Goal: Task Accomplishment & Management: Complete application form

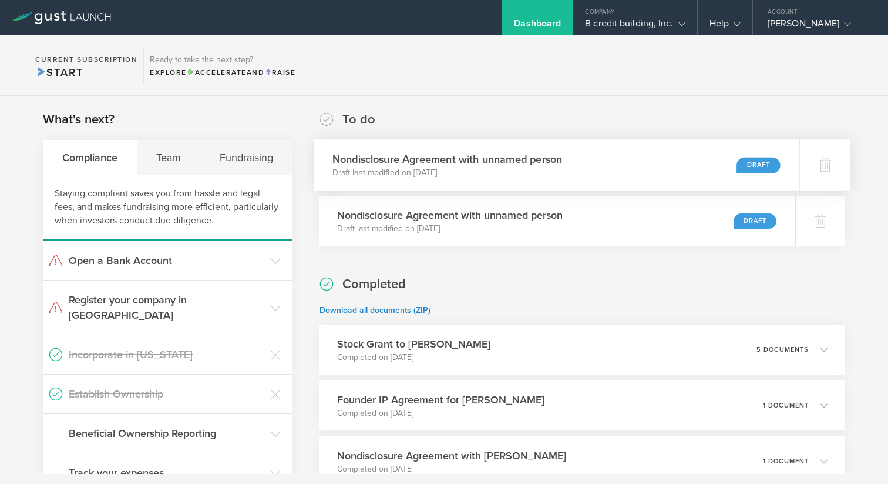
click at [601, 159] on div "Nondisclosure Agreement with unnamed person Draft last modified on [DATE] Draft" at bounding box center [557, 164] width 486 height 51
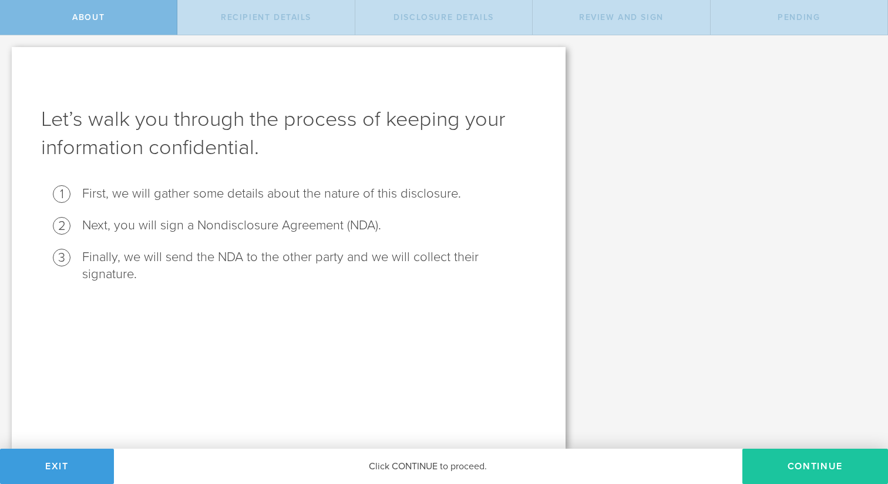
click at [806, 476] on button "Continue" at bounding box center [816, 465] width 146 height 35
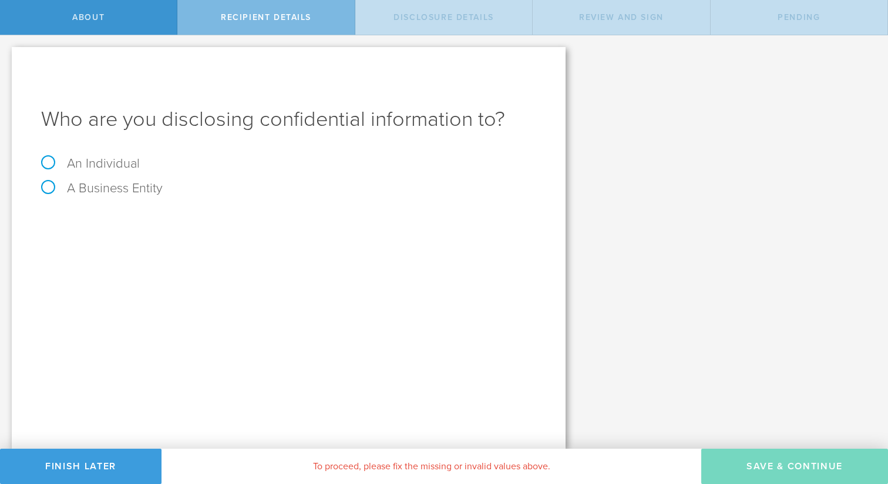
click at [71, 161] on label "An Individual" at bounding box center [90, 163] width 99 height 15
click at [8, 54] on input "An Individual" at bounding box center [4, 44] width 8 height 19
radio input "true"
click at [188, 226] on input "text" at bounding box center [332, 221] width 407 height 18
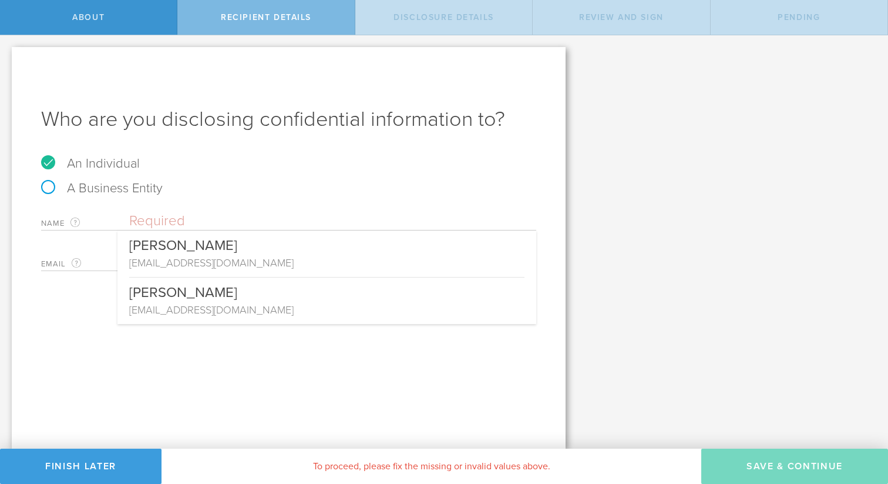
click at [213, 192] on div "A Business Entity" at bounding box center [288, 194] width 495 height 25
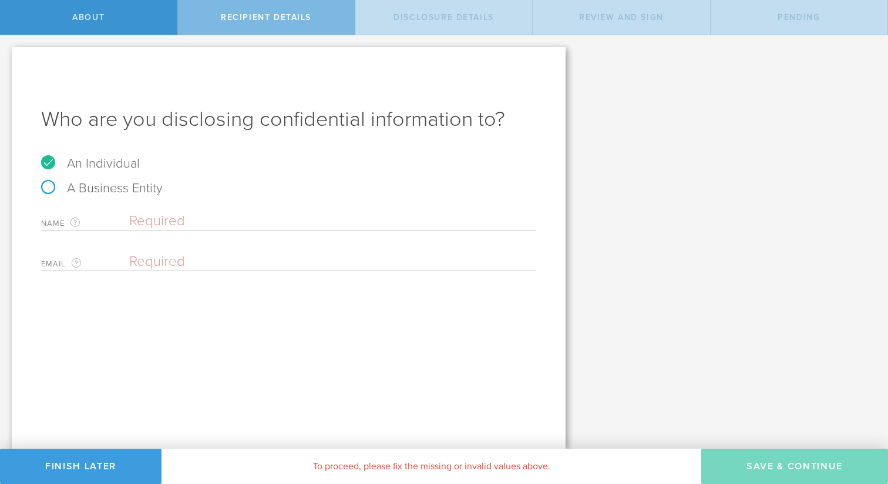
click at [200, 211] on div "Name The first and last name of the person that you are disclosing confidential…" at bounding box center [288, 218] width 495 height 24
click at [182, 223] on input "text" at bounding box center [332, 221] width 407 height 18
type input "[PERSON_NAME]"
click at [214, 253] on input "email" at bounding box center [329, 262] width 401 height 18
paste input "LOR-IPS DOLORSITAMETC ADIPISCIN Elit Sed-Doe Temporincidid Utlaboree (dolo “MAG…"
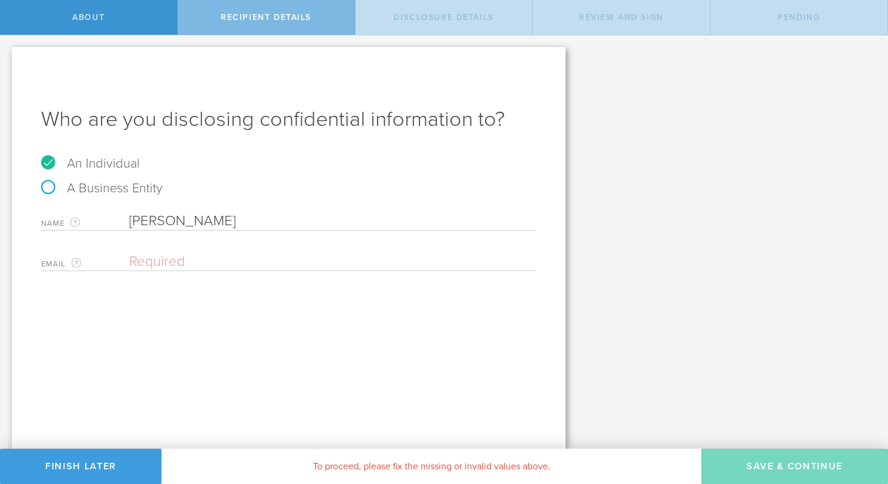
type input "LOR-IPS DOLORSITAMETC ADIPISCIN Elit Sed-Doe Temporincidid Utlaboree (dolo “MAG…"
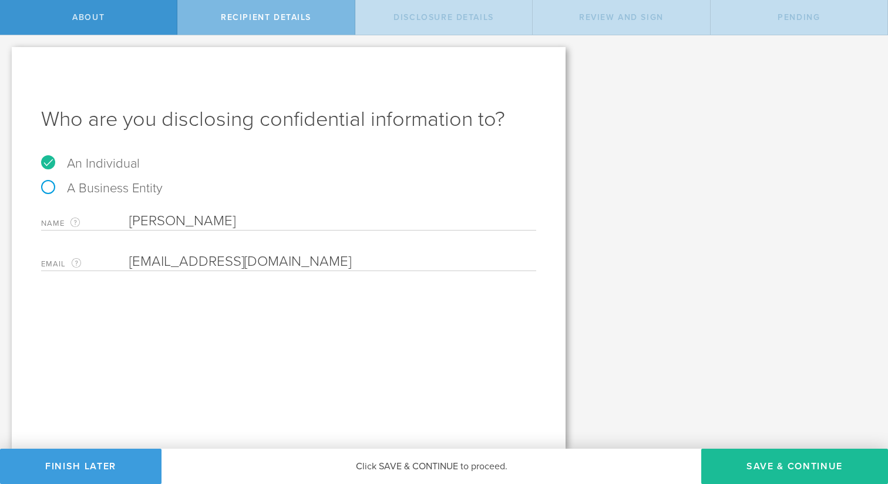
type input "kialash13@gmail.com"
click at [759, 447] on div "Let’s walk you through the process of keeping your information confidential. Fi…" at bounding box center [444, 241] width 888 height 413
click at [770, 452] on button "Save & Continue" at bounding box center [795, 465] width 187 height 35
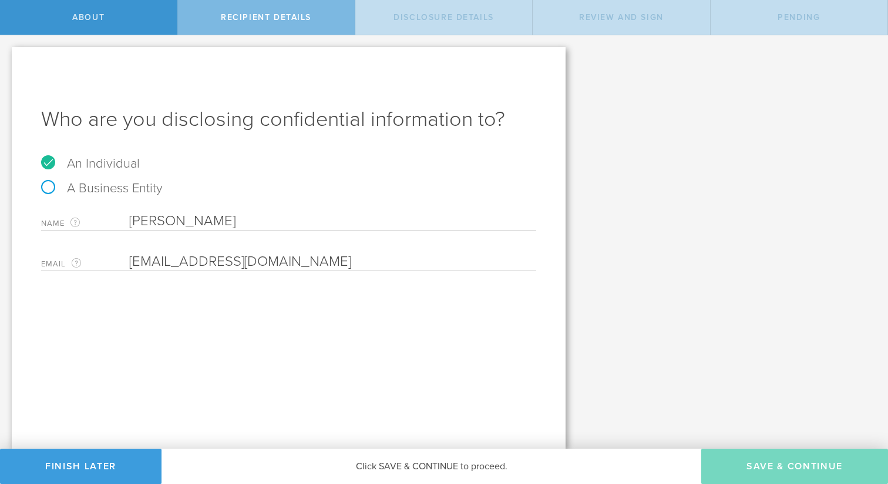
select select "string:5 years"
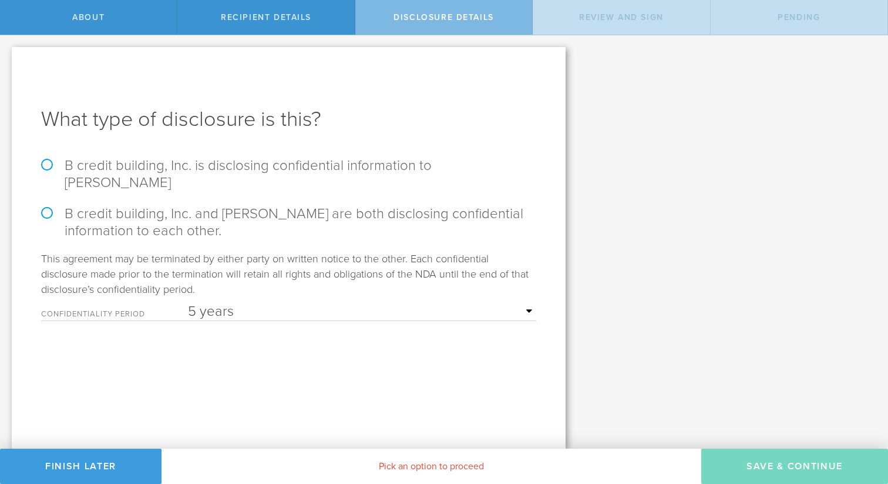
click at [99, 169] on label "B credit building, Inc. is disclosing confidential information to michal j." at bounding box center [288, 174] width 495 height 34
click at [8, 60] on input "B credit building, Inc. is disclosing confidential information to michal j." at bounding box center [4, 47] width 8 height 25
radio input "true"
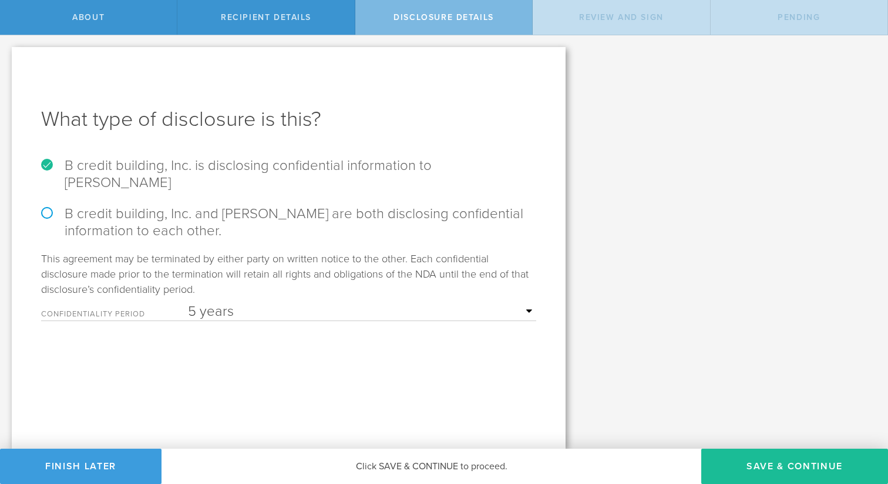
click at [144, 205] on label "B credit building, Inc. and michal j are both disclosing confidential informati…" at bounding box center [288, 222] width 495 height 34
click at [8, 60] on input "B credit building, Inc. and michal j are both disclosing confidential informati…" at bounding box center [4, 47] width 8 height 25
radio input "true"
click at [146, 169] on label "B credit building, Inc. is disclosing confidential information to michal j." at bounding box center [288, 174] width 495 height 34
click at [8, 60] on input "B credit building, Inc. is disclosing confidential information to michal j." at bounding box center [4, 47] width 8 height 25
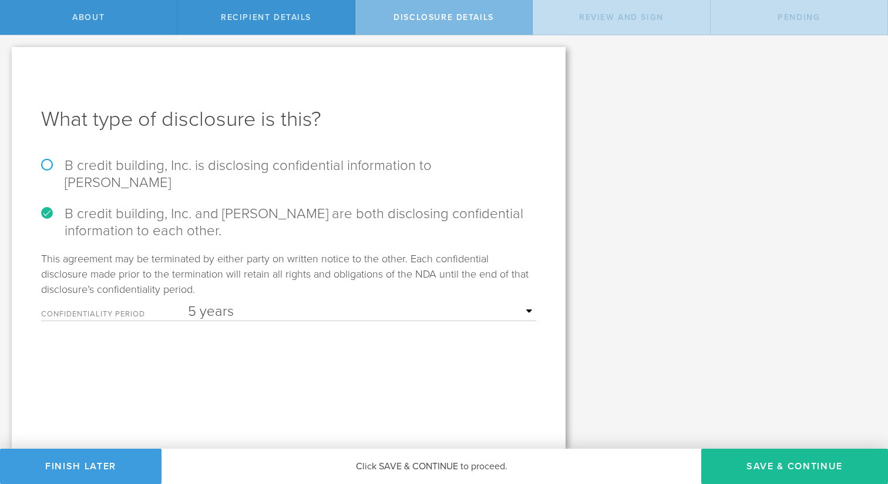
radio input "true"
click at [777, 462] on button "Save & Continue" at bounding box center [795, 465] width 187 height 35
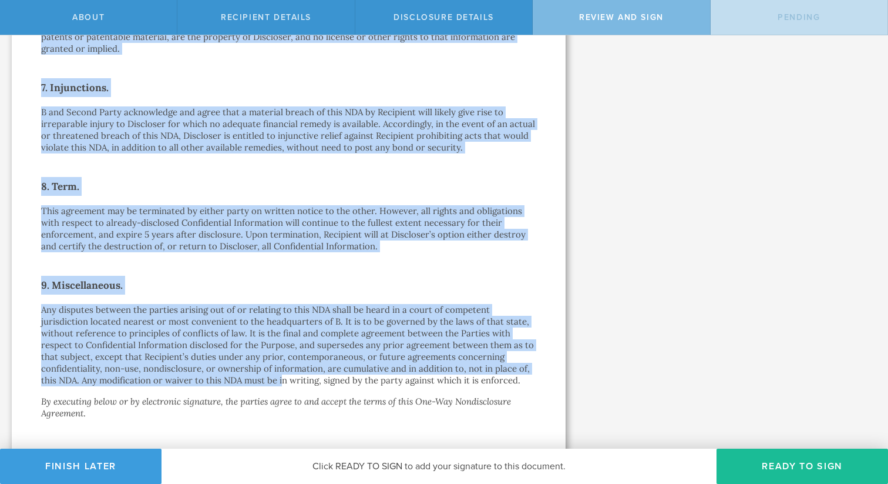
scroll to position [926, 0]
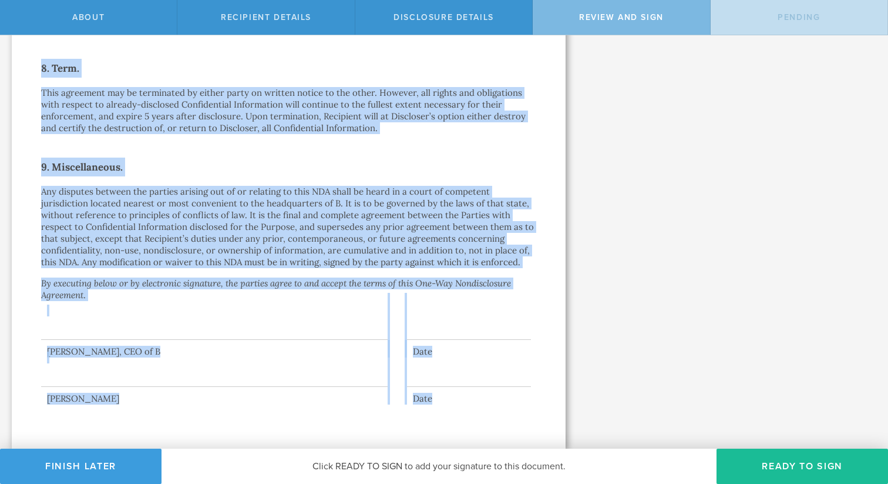
drag, startPoint x: 128, startPoint y: 106, endPoint x: 488, endPoint y: 408, distance: 469.6
copy div "One-Way Nondisclosure Agreement This One-Way Nondisclosure Agreement (this “ ND…"
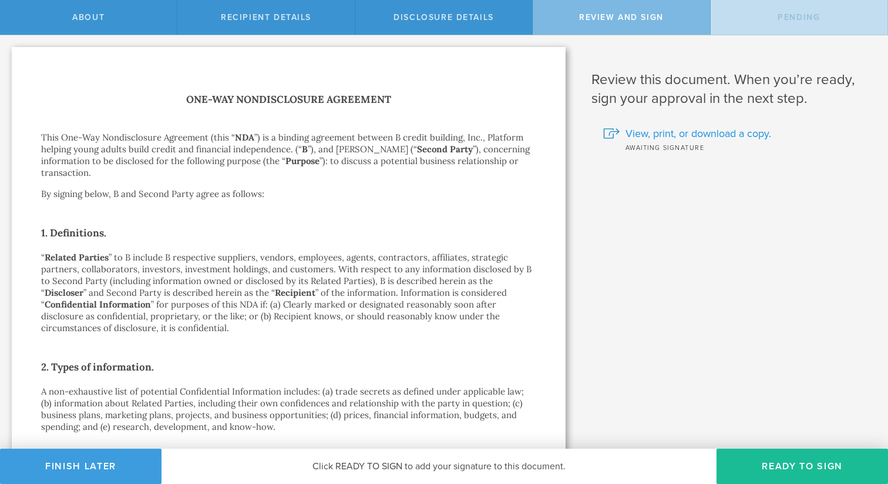
click at [729, 133] on span "View, print, or download a copy." at bounding box center [699, 133] width 146 height 15
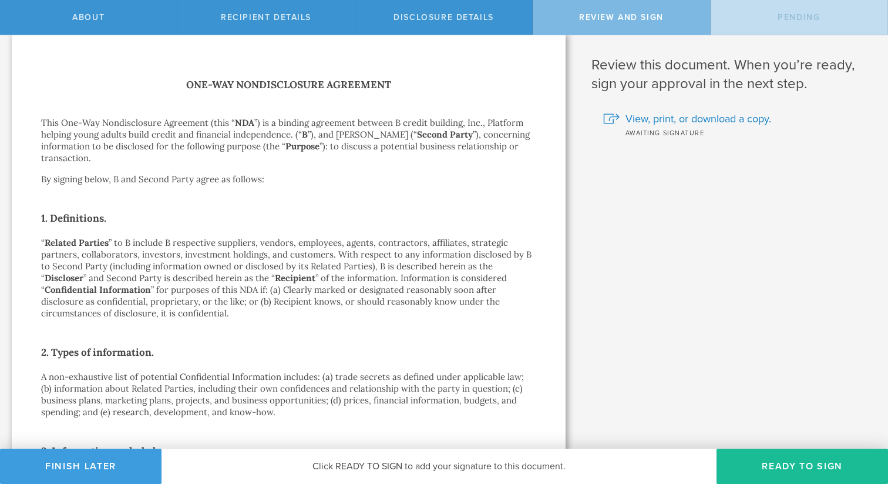
scroll to position [59, 0]
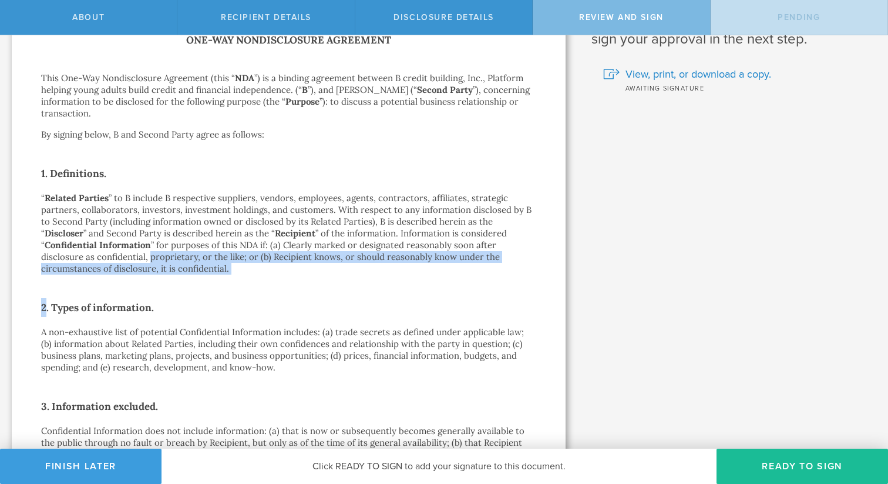
drag, startPoint x: 239, startPoint y: 275, endPoint x: 175, endPoint y: 261, distance: 65.5
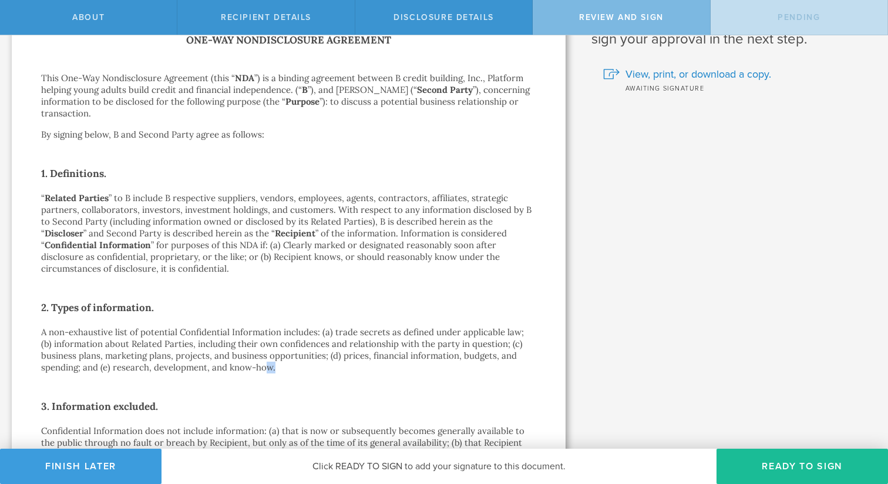
click at [274, 363] on p "A non-exhaustive list of potential Confidential Information includes: (a) trade…" at bounding box center [288, 349] width 495 height 47
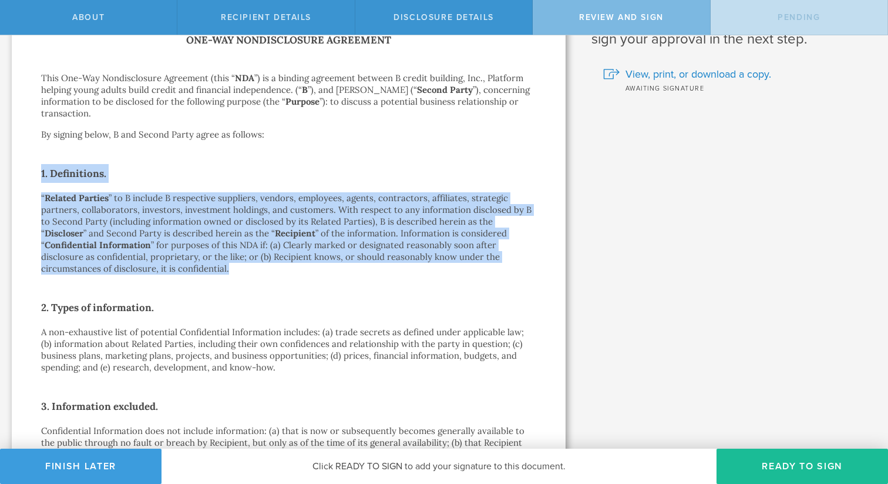
drag, startPoint x: 220, startPoint y: 265, endPoint x: 27, endPoint y: 170, distance: 215.2
copy div "1. Definitions. “ Related Parties ” to B include B respective suppliers, vendor…"
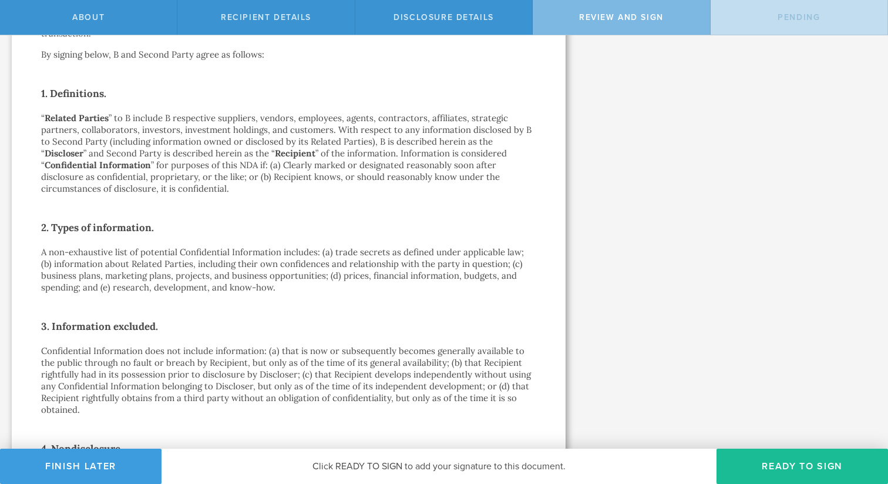
scroll to position [147, 0]
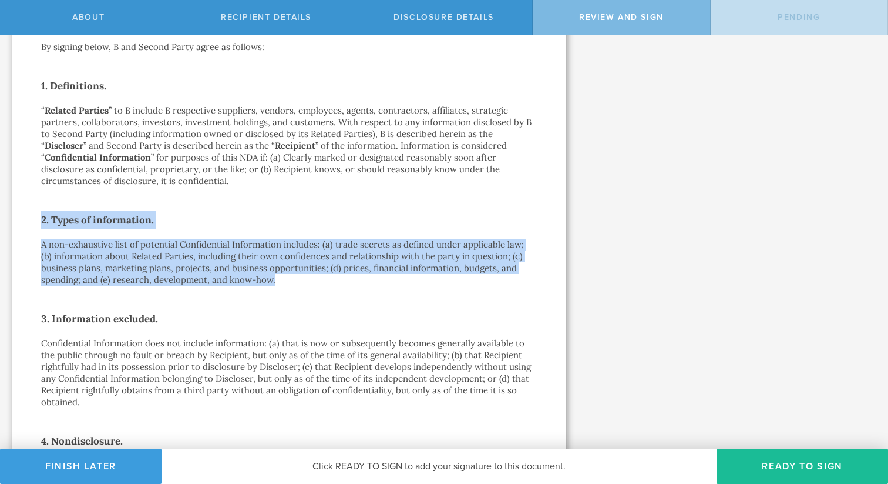
drag, startPoint x: 294, startPoint y: 283, endPoint x: 43, endPoint y: 220, distance: 258.7
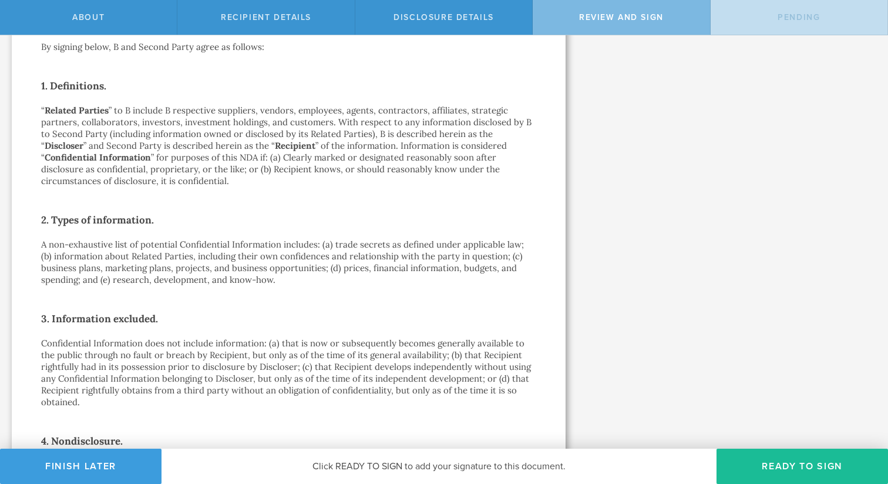
drag, startPoint x: 65, startPoint y: 249, endPoint x: 75, endPoint y: 261, distance: 15.4
click at [65, 249] on p "A non-exhaustive list of potential Confidential Information includes: (a) trade…" at bounding box center [288, 262] width 495 height 47
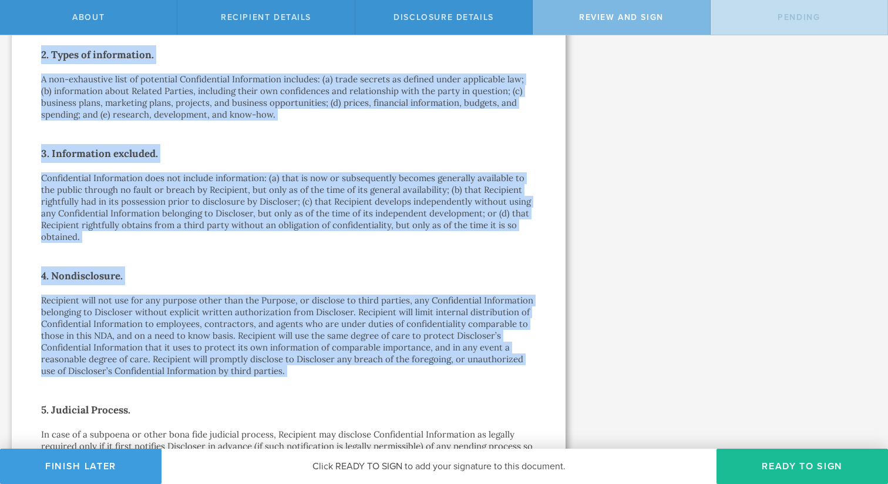
scroll to position [364, 0]
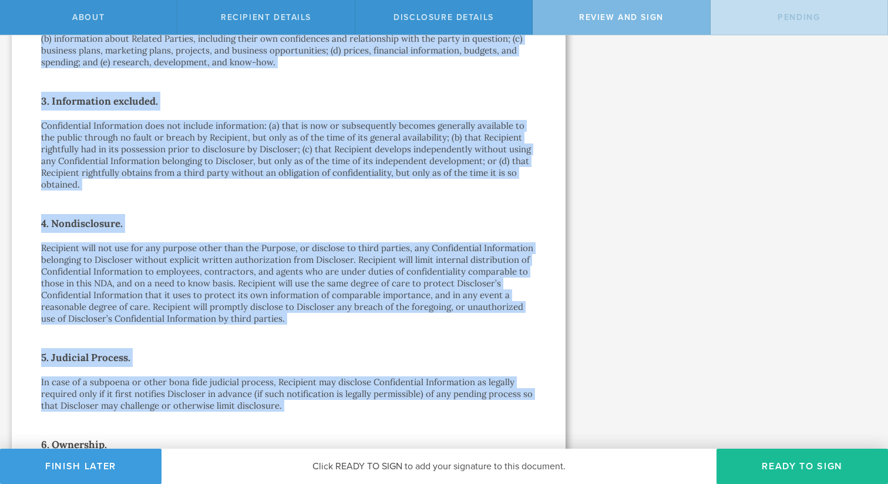
drag, startPoint x: 42, startPoint y: 143, endPoint x: 282, endPoint y: 415, distance: 362.6
click at [282, 415] on div "One-Way Nondisclosure Agreement This One-Way Nondisclosure Agreement (this “ ND…" at bounding box center [288, 346] width 495 height 1239
copy div "2. Types of information. A non-exhaustive list of potential Confidential Inform…"
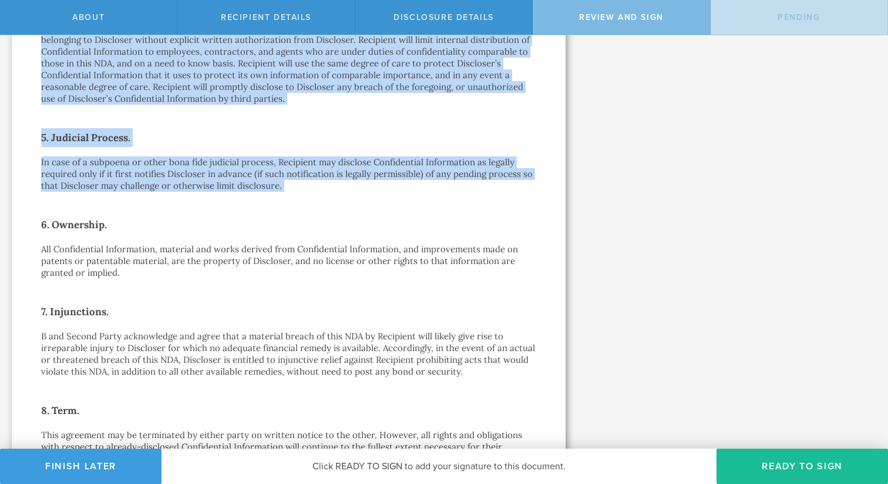
scroll to position [645, 0]
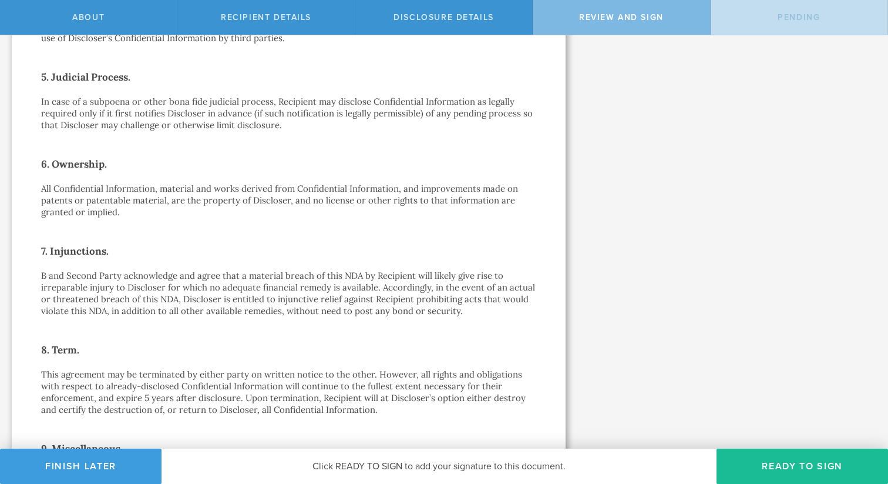
click at [119, 207] on p "All Confidential Information, material and works derived from Confidential Info…" at bounding box center [288, 200] width 495 height 35
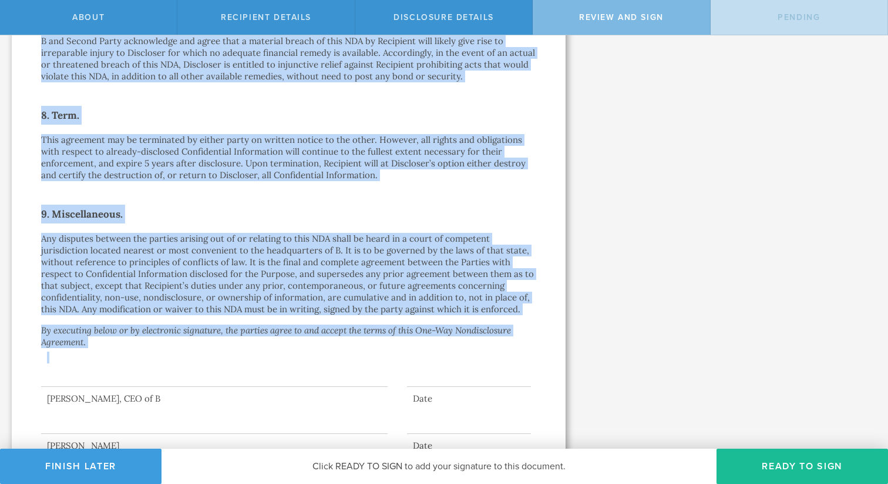
scroll to position [926, 0]
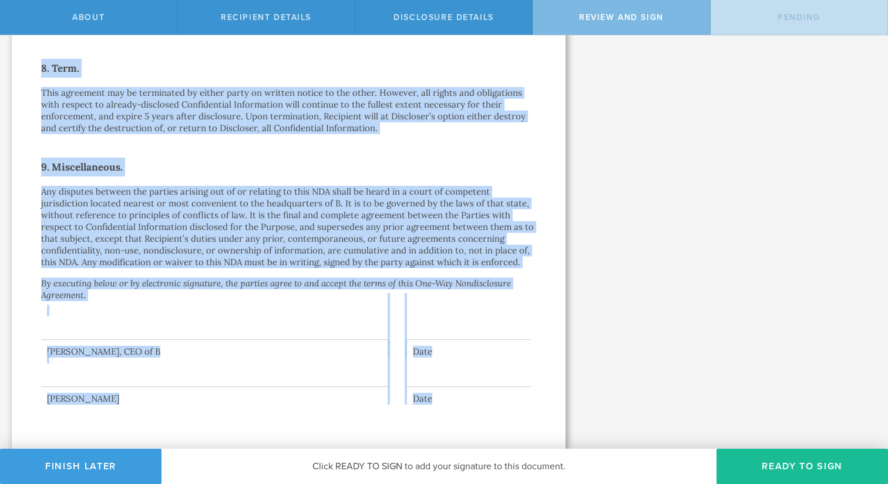
drag, startPoint x: 42, startPoint y: 162, endPoint x: 462, endPoint y: 415, distance: 490.5
copy div "6. Ownership. All Confidential Information, material and works derived from Con…"
